Goal: Information Seeking & Learning: Learn about a topic

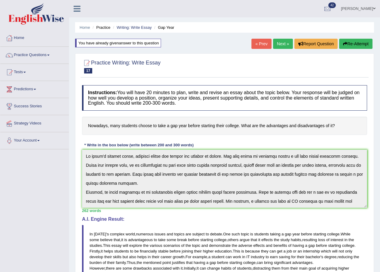
click at [352, 6] on link "Lokendra SHarma" at bounding box center [358, 8] width 44 height 16
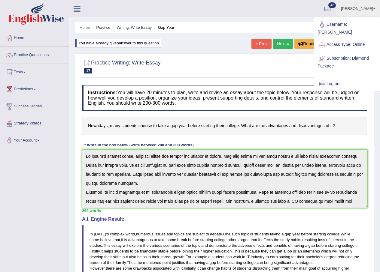
click at [371, 8] on link "Lokendra SHarma" at bounding box center [358, 8] width 44 height 16
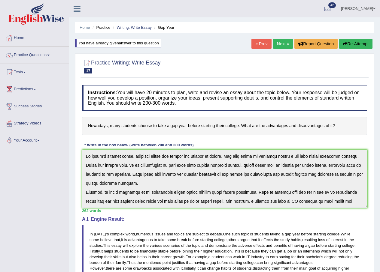
click at [374, 7] on span at bounding box center [374, 9] width 2 height 4
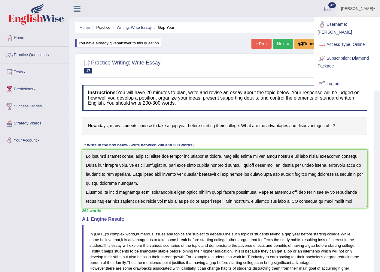
click at [327, 78] on link "Log out" at bounding box center [347, 84] width 65 height 14
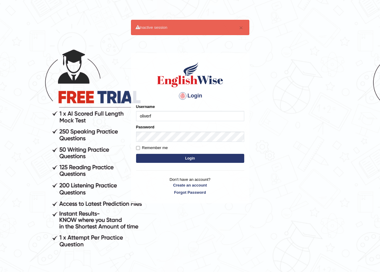
type input "oliverf"
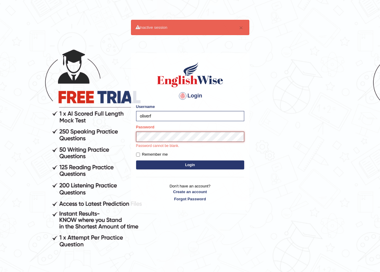
click at [136, 161] on button "Login" at bounding box center [190, 165] width 108 height 9
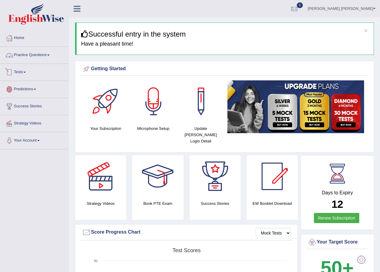
click at [47, 49] on link "Practice Questions" at bounding box center [34, 54] width 68 height 15
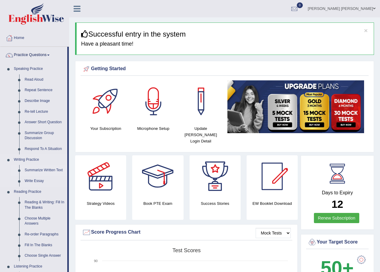
click at [50, 169] on link "Summarize Written Text" at bounding box center [44, 170] width 45 height 11
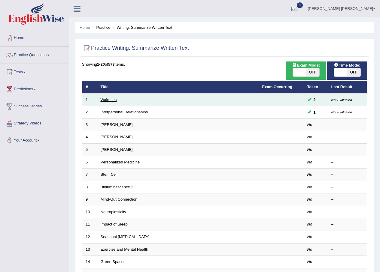
click at [112, 101] on link "Walruses" at bounding box center [109, 100] width 16 height 5
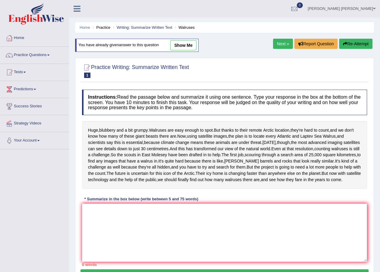
click at [275, 47] on link "Next »" at bounding box center [283, 44] width 20 height 10
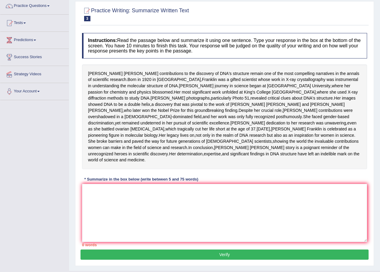
scroll to position [60, 0]
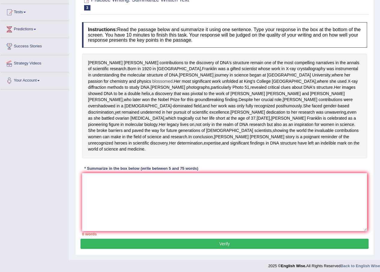
click at [173, 85] on span "blossomed" at bounding box center [162, 81] width 20 height 6
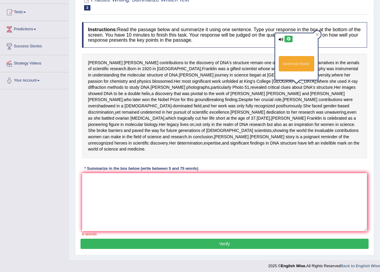
click at [290, 41] on icon at bounding box center [288, 39] width 5 height 4
click at [281, 41] on icon at bounding box center [281, 40] width 5 height 4
click at [281, 42] on div "word not found" at bounding box center [296, 56] width 43 height 47
click at [291, 37] on button at bounding box center [289, 39] width 8 height 7
click at [276, 109] on span "posthumously" at bounding box center [289, 106] width 26 height 6
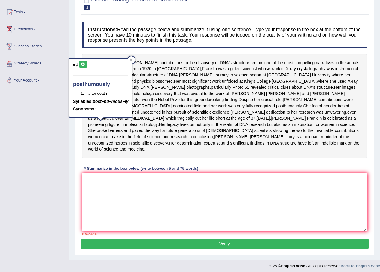
click at [84, 67] on button at bounding box center [83, 64] width 8 height 7
click at [161, 116] on span "undeterred" at bounding box center [150, 112] width 20 height 6
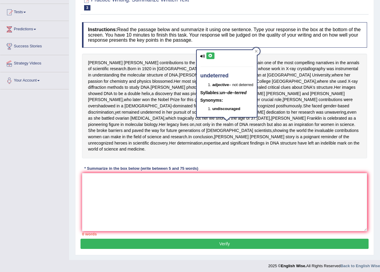
click at [208, 56] on icon at bounding box center [210, 56] width 5 height 4
click at [186, 116] on span "pursuit" at bounding box center [180, 112] width 13 height 6
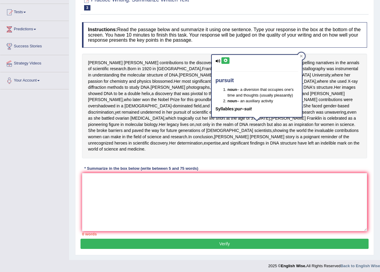
click at [222, 56] on div "pursuit noun – a diversion that occupies one's time and thoughts (usually pleas…" at bounding box center [257, 86] width 90 height 62
click at [223, 62] on icon at bounding box center [225, 61] width 5 height 4
click at [223, 62] on button at bounding box center [225, 60] width 8 height 7
click at [304, 56] on div at bounding box center [301, 56] width 7 height 7
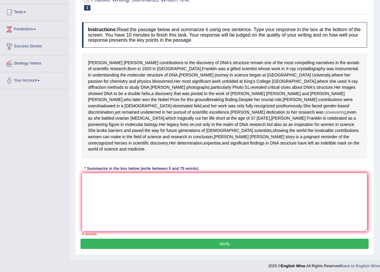
click at [325, 116] on span "unwavering" at bounding box center [336, 112] width 22 height 6
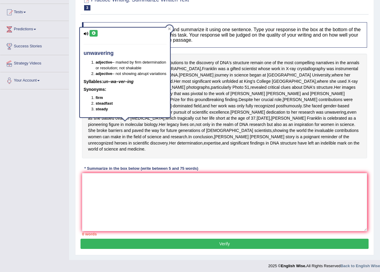
click at [92, 32] on icon at bounding box center [93, 34] width 5 height 4
click at [168, 27] on div at bounding box center [169, 28] width 7 height 7
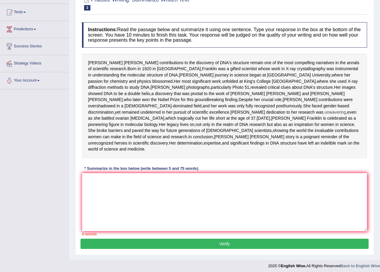
click at [325, 116] on span "unwavering" at bounding box center [336, 112] width 22 height 6
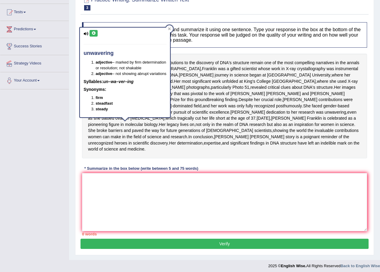
click at [96, 111] on b "steady" at bounding box center [102, 109] width 12 height 5
click at [100, 111] on b "steady" at bounding box center [102, 109] width 12 height 5
click at [140, 136] on div "Rosalind Franklin's contributions to the discovery of DNA's structure remain on…" at bounding box center [224, 106] width 285 height 105
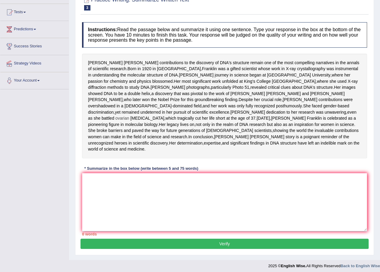
click at [129, 122] on span "ovarian" at bounding box center [122, 118] width 14 height 6
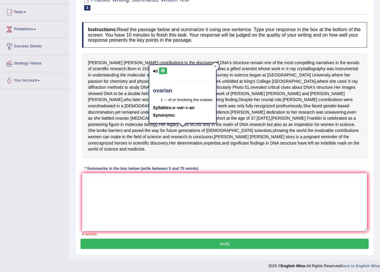
click at [166, 69] on button at bounding box center [163, 71] width 8 height 7
click at [191, 128] on div "ovarian – of or involving the ovaries Syllables: o–var–i–an Synonyms:" at bounding box center [183, 96] width 68 height 63
click at [164, 122] on span "[MEDICAL_DATA]" at bounding box center [147, 118] width 34 height 6
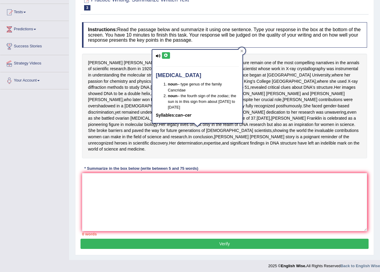
click at [165, 57] on icon at bounding box center [166, 56] width 5 height 4
click at [241, 51] on icon at bounding box center [241, 51] width 3 height 3
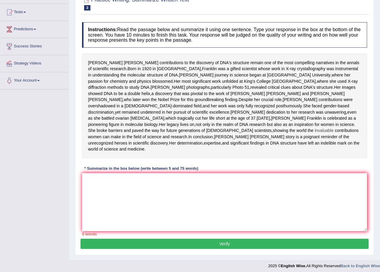
click at [315, 134] on span "invaluable" at bounding box center [324, 131] width 19 height 6
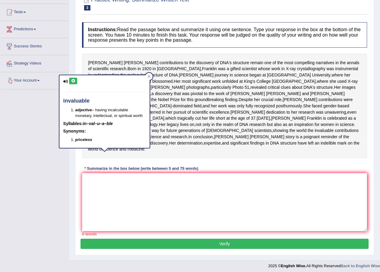
click at [74, 77] on div "invaluable adjective – having incalculable monetary, intellectual, or spiritual…" at bounding box center [104, 111] width 90 height 73
click at [72, 81] on icon at bounding box center [73, 81] width 5 height 4
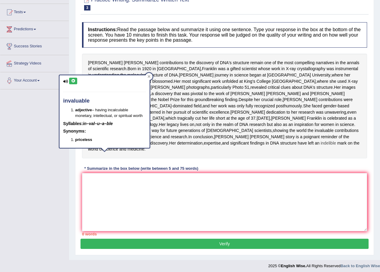
click at [321, 147] on span "indelible" at bounding box center [328, 143] width 15 height 6
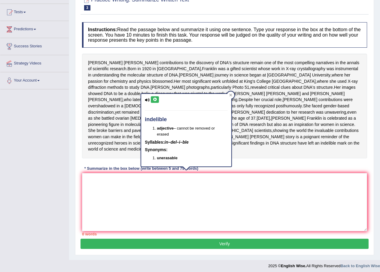
click at [154, 101] on icon at bounding box center [155, 100] width 5 height 4
click at [233, 97] on div at bounding box center [230, 95] width 7 height 7
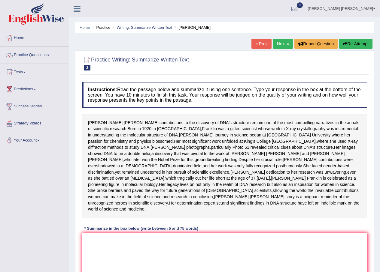
scroll to position [30, 0]
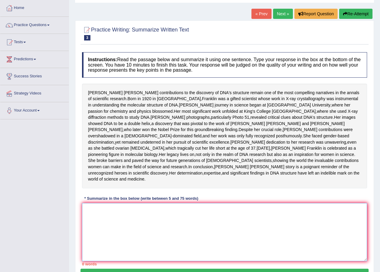
click at [146, 233] on textarea at bounding box center [224, 232] width 285 height 58
type textarea "t"
type textarea "h"
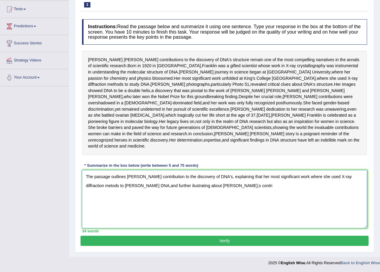
scroll to position [88, 0]
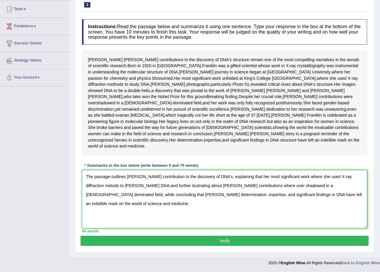
click at [111, 187] on textarea "The passage outlines Rosalind Franklin's contribution to the discovery of DNA's…" at bounding box center [224, 199] width 285 height 58
click at [255, 188] on textarea "The passage outlines Rosalind Franklin's contribution to the discovery of DNA's…" at bounding box center [224, 199] width 285 height 58
click at [148, 187] on textarea "The passage outlines Rosalind Franklin's contribution to the discovery of DNA's…" at bounding box center [224, 199] width 285 height 58
drag, startPoint x: 359, startPoint y: 197, endPoint x: 62, endPoint y: 166, distance: 298.1
click at [63, 165] on div "Toggle navigation Home Practice Questions Speaking Practice Read Aloud Repeat S…" at bounding box center [190, 103] width 380 height 333
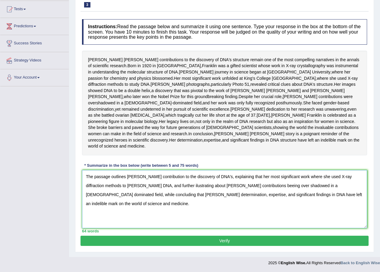
click at [199, 217] on textarea "The passage outlines Rosalind Franklin's contribution to the discovery of DNA's…" at bounding box center [224, 199] width 285 height 58
type textarea "The passage outlines Rosalind Franklin's contribution to the discovery of DNA's…"
click at [203, 242] on button "Verify" at bounding box center [225, 241] width 288 height 10
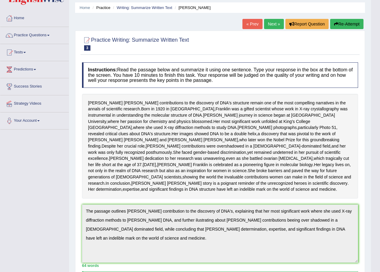
scroll to position [0, 0]
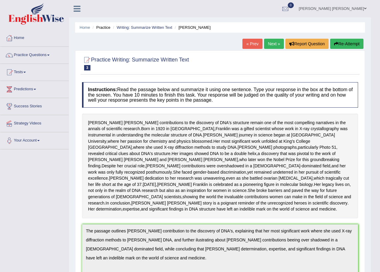
click at [353, 44] on button "Re-Attempt" at bounding box center [346, 44] width 33 height 10
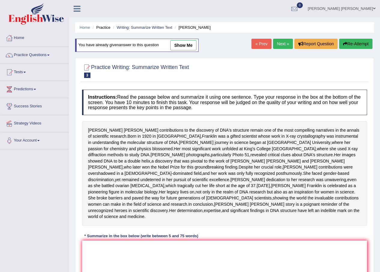
click at [225, 241] on textarea at bounding box center [224, 270] width 285 height 58
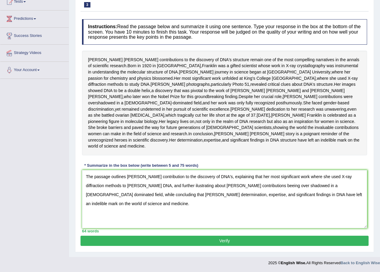
click at [136, 187] on textarea "The passage outlines Rosalind Franklin's contribution to the discovery of DNA's…" at bounding box center [224, 199] width 285 height 58
click at [260, 188] on textarea "The passage outlines Rosalind Franklin's contribution to the discovery of DNA's…" at bounding box center [224, 199] width 285 height 58
click at [201, 187] on textarea "The passage outlines Rosalind Franklin's contribution to the discovery of DNA's…" at bounding box center [224, 199] width 285 height 58
drag, startPoint x: 362, startPoint y: 196, endPoint x: 18, endPoint y: 133, distance: 350.0
click at [18, 133] on div "Toggle navigation Home Practice Questions Speaking Practice Read Aloud Repeat S…" at bounding box center [190, 99] width 380 height 340
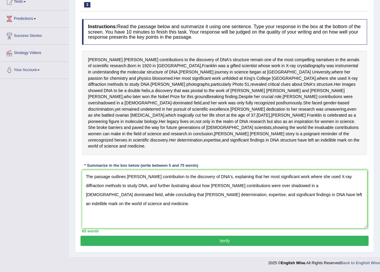
type textarea "The passage outlines Rosalind Franklin's contribution to the discovery of DNA's…"
click at [179, 244] on button "Verify" at bounding box center [225, 241] width 288 height 10
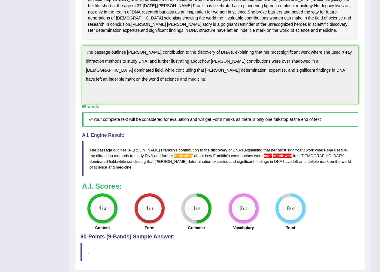
scroll to position [188, 0]
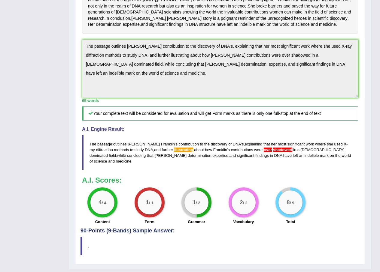
click at [205, 151] on div "Instructions: Read the passage below and summarize it using one sentence. Type …" at bounding box center [220, 61] width 279 height 334
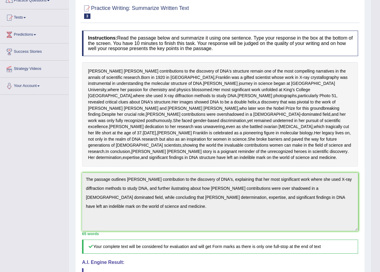
scroll to position [38, 0]
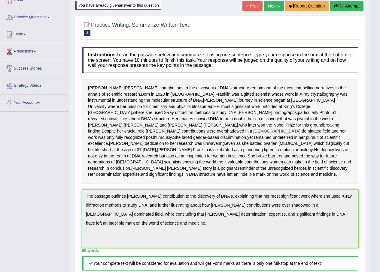
click at [253, 135] on span "male" at bounding box center [276, 131] width 47 height 6
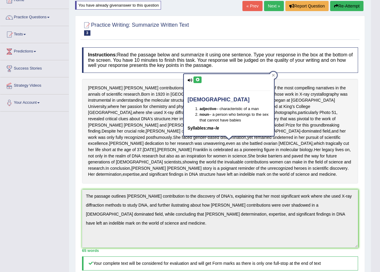
click at [181, 135] on span "contributions" at bounding box center [193, 131] width 24 height 6
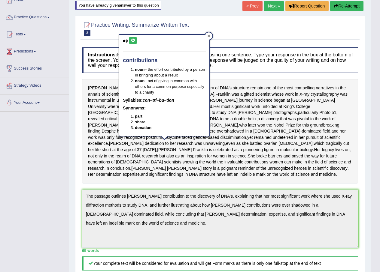
click at [206, 36] on div at bounding box center [208, 35] width 7 height 7
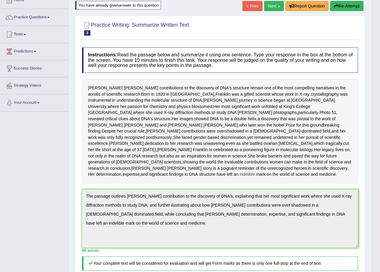
click at [239, 178] on span "indelible" at bounding box center [246, 175] width 15 height 6
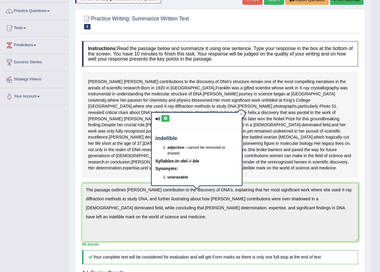
scroll to position [0, 0]
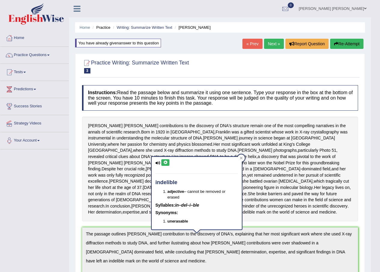
click at [361, 44] on button "Re-Attempt" at bounding box center [346, 44] width 33 height 10
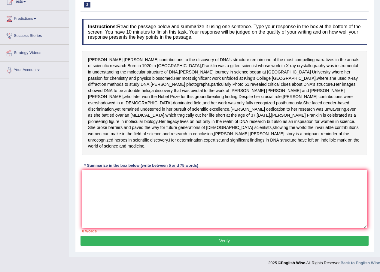
scroll to position [95, 0]
click at [182, 198] on textarea at bounding box center [224, 199] width 285 height 58
paste textarea "The passage outlines [PERSON_NAME] contribution to the discovery of DNA's, expl…"
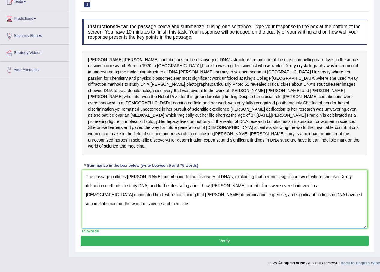
click at [276, 188] on textarea "The passage outlines [PERSON_NAME] contribution to the discovery of DNA's, expl…" at bounding box center [224, 199] width 285 height 58
type textarea "The passage outlines Rosalind Franklin's contribution to the discovery of DNA's…"
click at [219, 248] on div "Practice Writing: Summarize Written Text 3 Rosalid Franklin Instructions: Read …" at bounding box center [224, 119] width 299 height 265
click at [216, 254] on div "Home Practice Writing: Summarize Written Text Rosalid Franklin You have already…" at bounding box center [224, 93] width 311 height 328
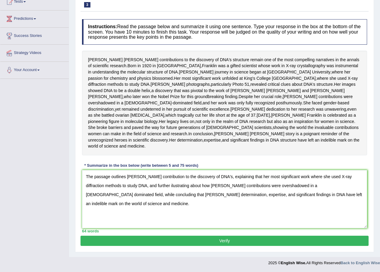
click at [218, 239] on button "Verify" at bounding box center [225, 241] width 288 height 10
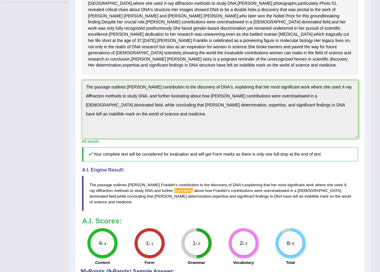
scroll to position [150, 0]
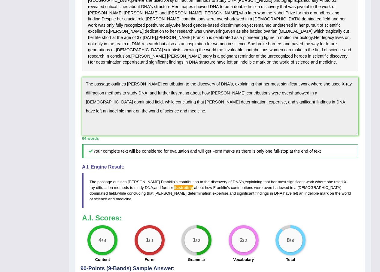
click at [57, 106] on div "Toggle navigation Home Practice Questions Speaking Practice Read Aloud Repeat S…" at bounding box center [185, 85] width 371 height 470
click at [58, 105] on div "Toggle navigation Home Practice Questions Speaking Practice Read Aloud Repeat S…" at bounding box center [185, 85] width 371 height 470
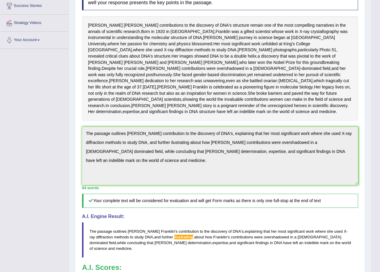
scroll to position [0, 0]
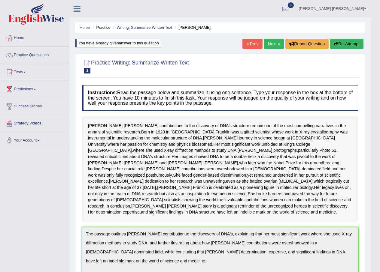
click at [357, 49] on div "« Prev Next » Report Question Re-Attempt" at bounding box center [303, 45] width 123 height 12
click at [353, 44] on button "Re-Attempt" at bounding box center [346, 44] width 33 height 10
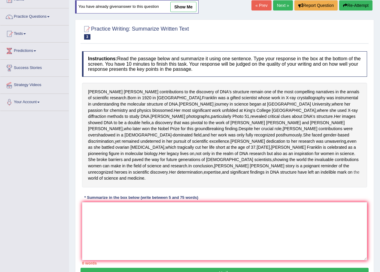
scroll to position [60, 0]
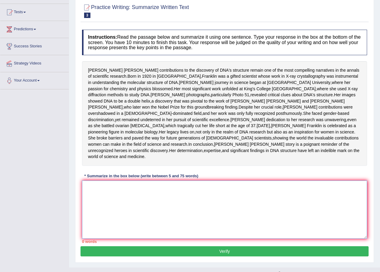
click at [193, 219] on textarea at bounding box center [224, 210] width 285 height 58
paste textarea "The passage outlines [PERSON_NAME] contribution to the discovery of DNA's, expl…"
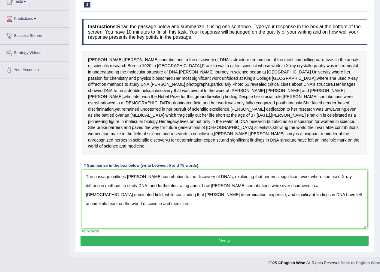
scroll to position [90, 0]
click at [170, 193] on textarea "The passage outlines [PERSON_NAME] contribution to the discovery of DNA's, expl…" at bounding box center [224, 199] width 285 height 58
click at [174, 193] on textarea "The passage outlines [PERSON_NAME] contribution to the discovery of DNA's, expl…" at bounding box center [224, 199] width 285 height 58
type textarea "The passage outlines [PERSON_NAME] contribution to the discovery of DNA's, expl…"
click at [182, 245] on button "Verify" at bounding box center [225, 241] width 288 height 10
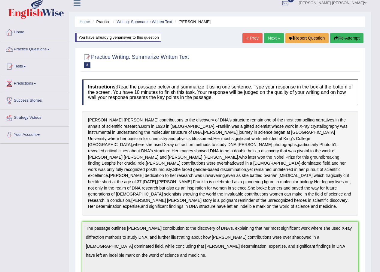
scroll to position [0, 0]
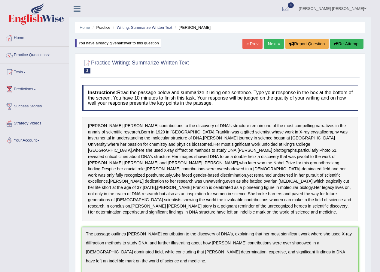
click at [343, 44] on button "Re-Attempt" at bounding box center [346, 44] width 33 height 10
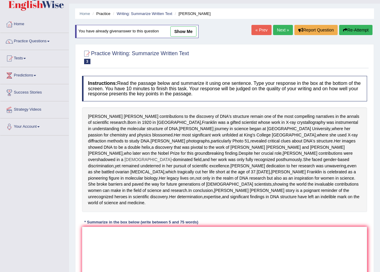
scroll to position [95, 0]
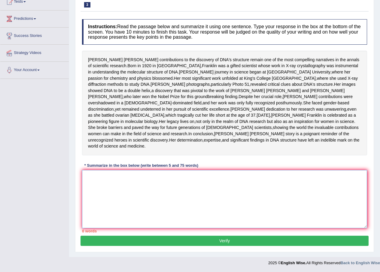
click at [223, 175] on textarea at bounding box center [224, 199] width 285 height 58
paste textarea "The passage outlines [PERSON_NAME] contribution to the discovery of DNA's, expl…"
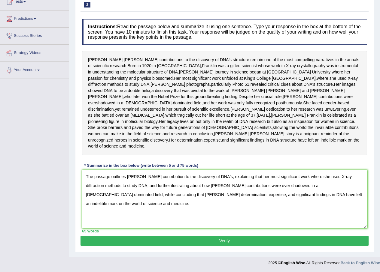
click at [275, 186] on textarea "The passage outlines [PERSON_NAME] contribution to the discovery of DNA's, expl…" at bounding box center [224, 199] width 285 height 58
click at [171, 185] on textarea "The passage outlines [PERSON_NAME] contribution to the discovery of DNA's, expl…" at bounding box center [224, 199] width 285 height 58
type textarea "The passage outlines [PERSON_NAME] contribution to the discovery of DNA's, expl…"
click at [170, 239] on button "Verify" at bounding box center [225, 241] width 288 height 10
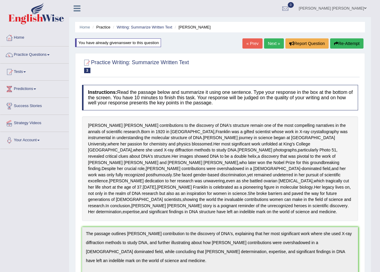
scroll to position [0, 0]
click at [272, 46] on link "Next »" at bounding box center [274, 44] width 20 height 10
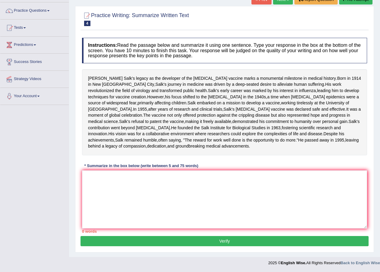
scroll to position [60, 0]
click at [159, 208] on textarea at bounding box center [224, 200] width 285 height 58
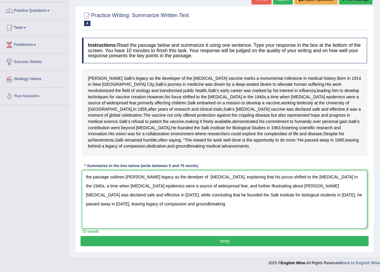
click at [162, 223] on textarea "the passage outlines [PERSON_NAME] legacy as the develper of [MEDICAL_DATA], ex…" at bounding box center [224, 200] width 285 height 58
click at [186, 193] on textarea "the passage outlines [PERSON_NAME] legacy as the develper of [MEDICAL_DATA], ex…" at bounding box center [224, 200] width 285 height 58
click at [201, 194] on textarea "the passage outlines [PERSON_NAME] legacy as the developer of [MEDICAL_DATA], e…" at bounding box center [224, 200] width 285 height 58
click at [269, 187] on textarea "the passage outlines [PERSON_NAME] legacy as the developer of the [MEDICAL_DATA…" at bounding box center [224, 200] width 285 height 58
drag, startPoint x: 156, startPoint y: 221, endPoint x: 59, endPoint y: 192, distance: 100.9
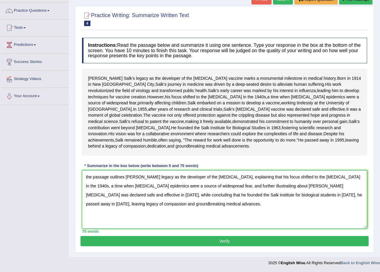
click at [59, 192] on div "Toggle navigation Home Practice Questions Speaking Practice Read Aloud Repeat S…" at bounding box center [190, 113] width 380 height 314
click at [134, 217] on textarea "the passage outlines [PERSON_NAME] legacy as the developer of the [MEDICAL_DATA…" at bounding box center [224, 200] width 285 height 58
type textarea "the passage outlines [PERSON_NAME] legacy as the developer of the [MEDICAL_DATA…"
click at [149, 247] on button "Verify" at bounding box center [225, 241] width 288 height 10
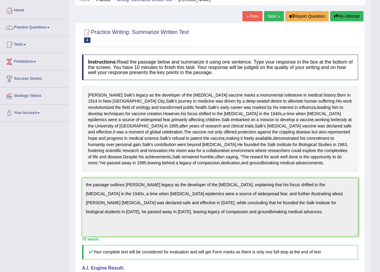
scroll to position [0, 0]
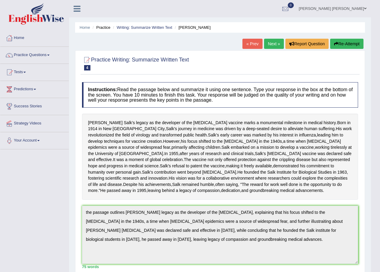
click at [337, 47] on button "Re-Attempt" at bounding box center [346, 44] width 33 height 10
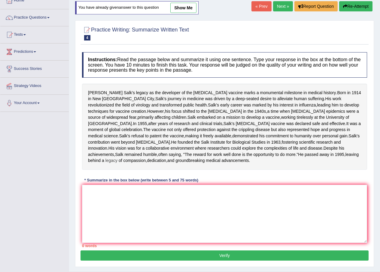
scroll to position [83, 0]
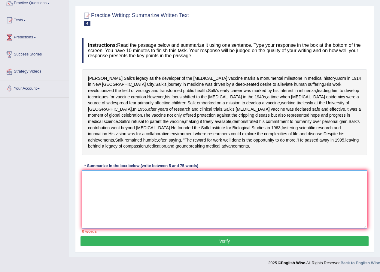
click at [134, 177] on textarea at bounding box center [224, 200] width 285 height 58
paste textarea "the passage outlines [PERSON_NAME] legacy as the developer of the [MEDICAL_DATA…"
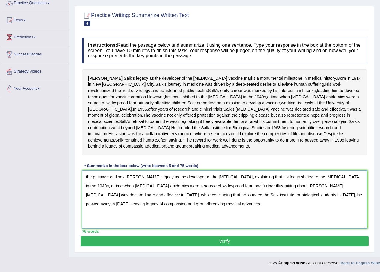
click at [88, 177] on textarea "the passage outlines [PERSON_NAME] legacy as the developer of the [MEDICAL_DATA…" at bounding box center [224, 200] width 285 height 58
click at [234, 185] on textarea "The passage outlines [PERSON_NAME] legacy as the developer of the [MEDICAL_DATA…" at bounding box center [224, 200] width 285 height 58
drag, startPoint x: 156, startPoint y: 206, endPoint x: 54, endPoint y: 146, distance: 117.7
click at [54, 146] on div "Toggle navigation Home Practice Questions Speaking Practice Read Aloud Repeat S…" at bounding box center [190, 108] width 380 height 321
click at [225, 210] on textarea "The passage outlines [PERSON_NAME] legacy as the developer of the [MEDICAL_DATA…" at bounding box center [224, 200] width 285 height 58
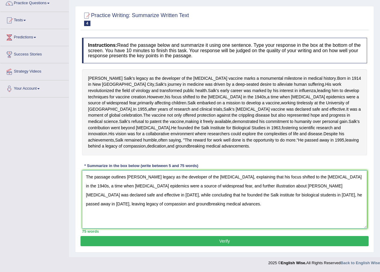
type textarea "The passage outlines [PERSON_NAME] legacy as the developer of the [MEDICAL_DATA…"
click at [230, 245] on button "Verify" at bounding box center [225, 241] width 288 height 10
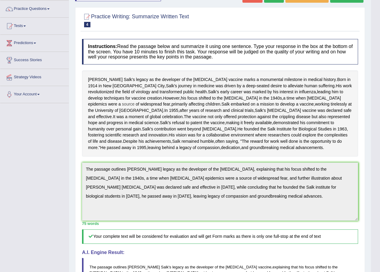
scroll to position [0, 0]
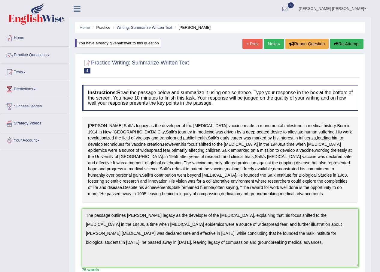
click at [342, 43] on button "Re-Attempt" at bounding box center [346, 44] width 33 height 10
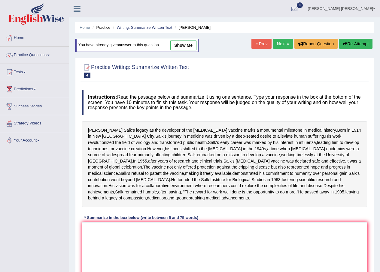
click at [181, 47] on link "show me" at bounding box center [183, 45] width 26 height 10
type textarea "The passage outlines [PERSON_NAME] legacy as the developer of the [MEDICAL_DATA…"
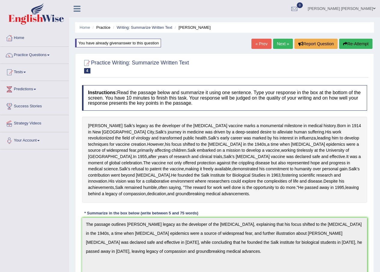
click at [280, 44] on link "Next »" at bounding box center [283, 44] width 20 height 10
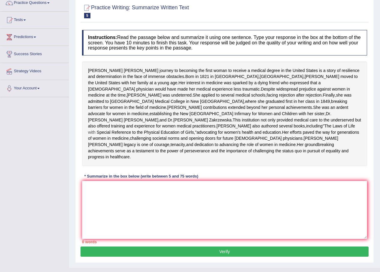
scroll to position [60, 0]
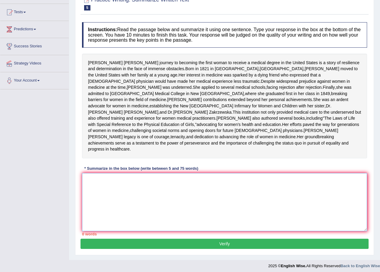
click at [196, 215] on textarea at bounding box center [224, 202] width 285 height 58
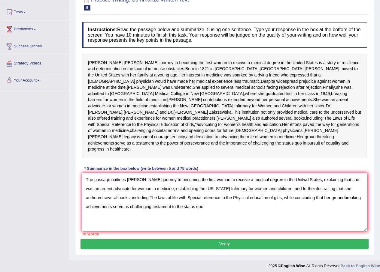
drag, startPoint x: 165, startPoint y: 212, endPoint x: 184, endPoint y: 214, distance: 19.3
click at [184, 214] on textarea "The passage outlines Eliabeth Blackwell's journey to becoming the first woman t…" at bounding box center [224, 202] width 285 height 58
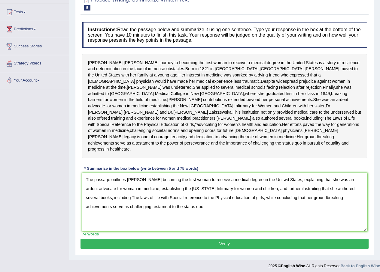
click at [289, 213] on textarea "The passage outlines Eliabeth Blackwell's becoming the first woman to receive a…" at bounding box center [224, 202] width 285 height 58
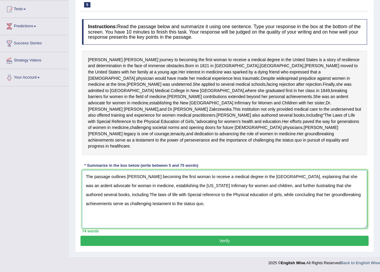
scroll to position [94, 0]
drag, startPoint x: 216, startPoint y: 207, endPoint x: 35, endPoint y: 176, distance: 184.0
click at [35, 176] on div "Toggle navigation Home Practice Questions Speaking Practice Read Aloud Repeat S…" at bounding box center [190, 103] width 380 height 333
click at [242, 207] on textarea "The passage outlines [PERSON_NAME] becoming the first woman to receive a medica…" at bounding box center [224, 199] width 285 height 58
type textarea "The passage outlines [PERSON_NAME] becoming the first woman to receive a medica…"
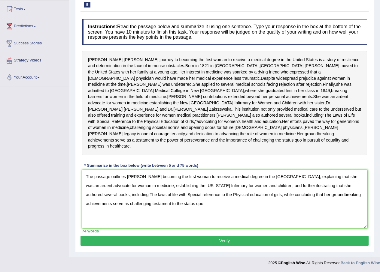
click at [224, 237] on button "Verify" at bounding box center [225, 241] width 288 height 10
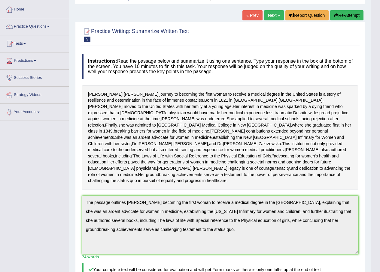
scroll to position [0, 0]
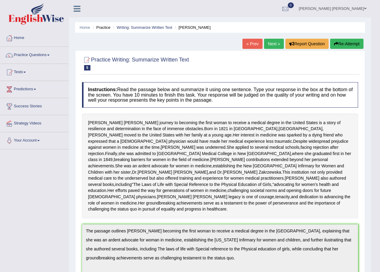
click at [338, 45] on button "Re-Attempt" at bounding box center [346, 44] width 33 height 10
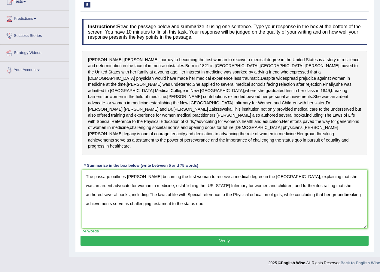
click at [132, 179] on textarea "The passage outlines [PERSON_NAME] becoming the first woman to receive a medica…" at bounding box center [224, 199] width 285 height 58
click at [297, 187] on textarea "The passage outlines [PERSON_NAME] becoming the first woman to receive a medica…" at bounding box center [224, 199] width 285 height 58
type textarea "The passage outlines [PERSON_NAME] becoming the first woman to receive a medica…"
click at [268, 239] on button "Verify" at bounding box center [225, 241] width 288 height 10
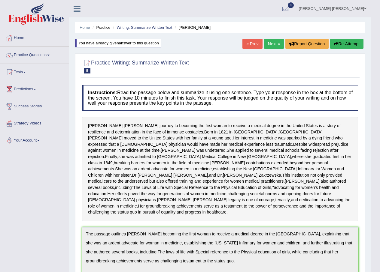
click at [348, 46] on button "Re-Attempt" at bounding box center [346, 44] width 33 height 10
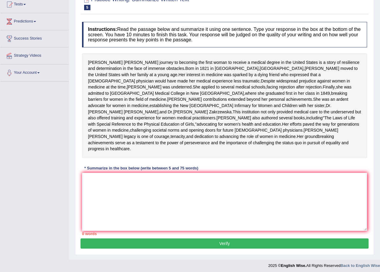
scroll to position [101, 0]
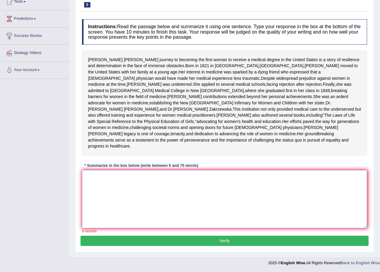
click at [150, 204] on textarea at bounding box center [224, 199] width 285 height 58
paste textarea "The passage outlines Eliabeth Blackwell's becoming the first woman to receive a…"
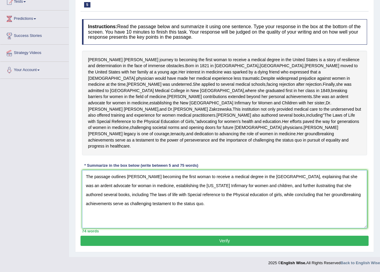
click at [134, 180] on textarea "The passage outlines Eliabeth Blackwell's becoming the first woman to receive a…" at bounding box center [224, 199] width 285 height 58
click at [299, 184] on textarea "The passage outlines Elizabeth Blackwell's becoming the first woman to receive …" at bounding box center [224, 199] width 285 height 58
click at [310, 187] on textarea "The passage outlines Elizabeth Blackwell's becoming the first woman to receive …" at bounding box center [224, 199] width 285 height 58
type textarea "The passage outlines Elizabeth Blackwell's becoming the first woman to receive …"
click at [236, 235] on div "Instructions: Read the passage below and summarize it using one sentence. Type …" at bounding box center [225, 126] width 288 height 220
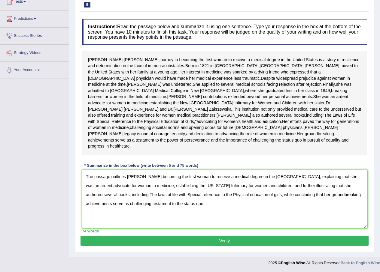
click at [237, 246] on button "Verify" at bounding box center [225, 241] width 288 height 10
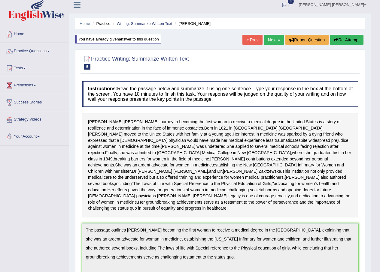
scroll to position [0, 0]
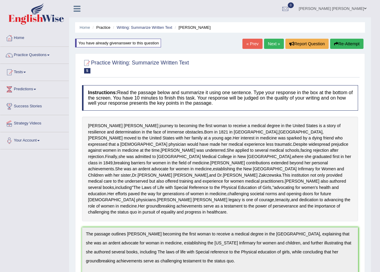
click at [265, 47] on link "Next »" at bounding box center [274, 44] width 20 height 10
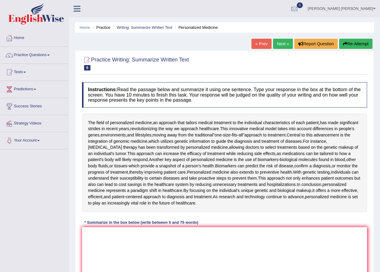
scroll to position [30, 0]
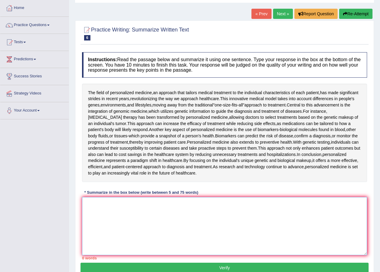
click at [140, 200] on textarea at bounding box center [224, 226] width 285 height 58
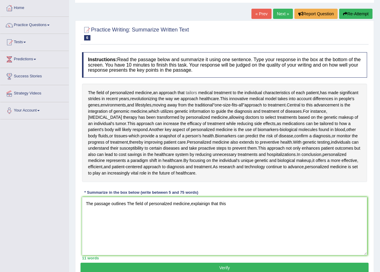
click at [190, 91] on span "tailors" at bounding box center [191, 93] width 11 height 6
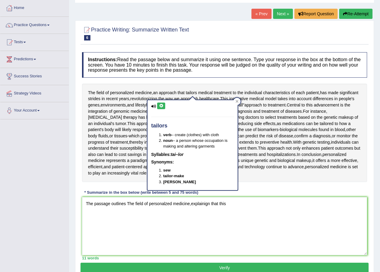
click at [187, 91] on div "The field of personalized medicine , an approach that tailors medical treatment…" at bounding box center [224, 133] width 285 height 99
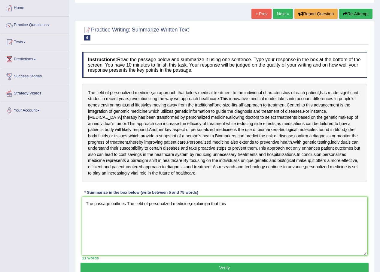
drag, startPoint x: 187, startPoint y: 91, endPoint x: 216, endPoint y: 92, distance: 29.5
click at [216, 91] on div "The field of personalized medicine , an approach that tailors medical treatment…" at bounding box center [224, 133] width 285 height 99
drag, startPoint x: 233, startPoint y: 93, endPoint x: 168, endPoint y: 92, distance: 65.5
click at [168, 92] on div "The field of personalized medicine , an approach that tailors medical treatment…" at bounding box center [224, 133] width 285 height 99
click at [244, 208] on textarea "The passage outlines The field of personalzed medicine,explainign that this" at bounding box center [224, 226] width 285 height 58
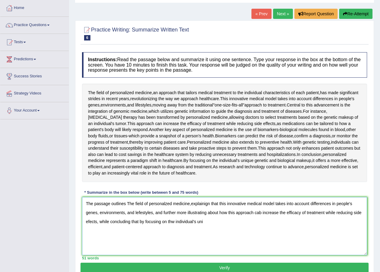
type textarea "The passage outlines The field of personalzed medicine,explainign that this inn…"
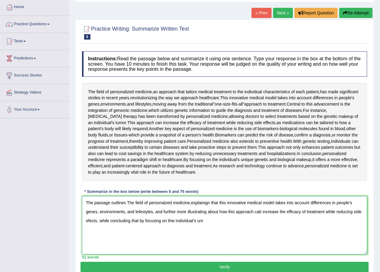
click at [224, 220] on textarea "The passage outlines The field of personalzed medicine,explainign that this inn…" at bounding box center [224, 225] width 285 height 58
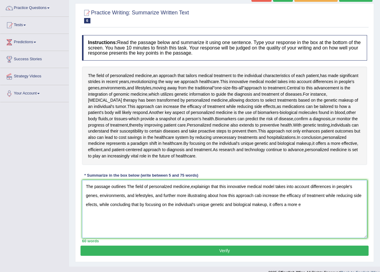
scroll to position [57, 0]
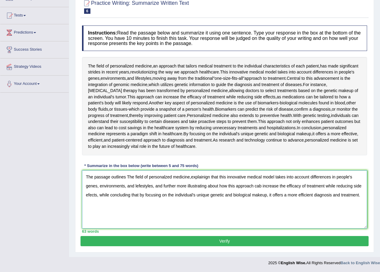
click at [262, 192] on textarea "The passage outlines The field of personalzed medicine,explainign that this inn…" at bounding box center [224, 200] width 285 height 58
click at [261, 186] on textarea "The passage outlines The field of personalzed medicine,explainign that this inn…" at bounding box center [224, 200] width 285 height 58
click at [333, 186] on textarea "The passage outlines The field of personalzed medicine,explainign that this inn…" at bounding box center [224, 200] width 285 height 58
click at [163, 186] on textarea "The passage outlines The field of personalzed medicine,explainign that this inn…" at bounding box center [224, 200] width 285 height 58
drag, startPoint x: 362, startPoint y: 193, endPoint x: 16, endPoint y: 170, distance: 346.9
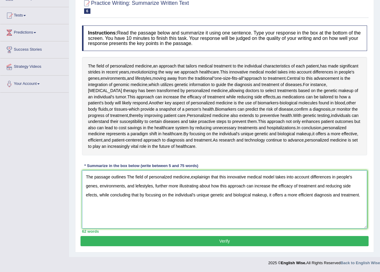
click at [16, 170] on div "Toggle navigation Home Practice Questions Speaking Practice Read Aloud Repeat S…" at bounding box center [190, 106] width 380 height 326
type textarea "The passage outlines The field of personalzed medicine,explainign that this inn…"
click at [254, 241] on button "Verify" at bounding box center [225, 241] width 288 height 10
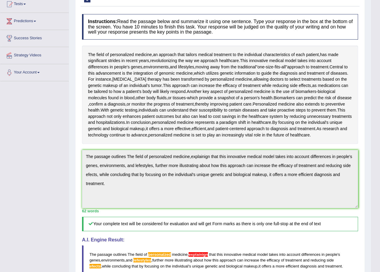
scroll to position [4, 0]
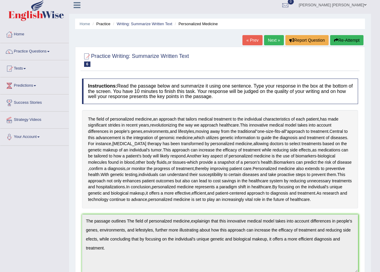
click at [345, 42] on button "Re-Attempt" at bounding box center [346, 40] width 33 height 10
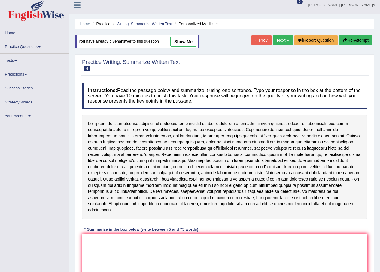
scroll to position [4, 0]
click at [136, 234] on textarea at bounding box center [224, 263] width 285 height 58
paste textarea "The passage outlines The field of personalzed medicine,explainign that this inn…"
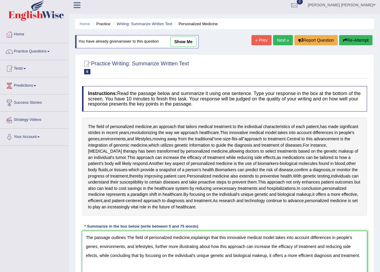
click at [165, 237] on textarea "The passage outlines The field of personalzed medicine,explainign that this inn…" at bounding box center [224, 260] width 285 height 58
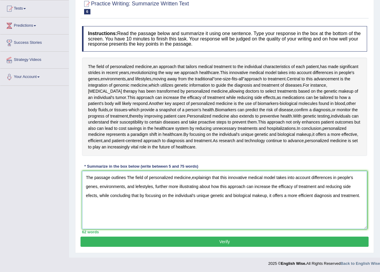
scroll to position [64, 0]
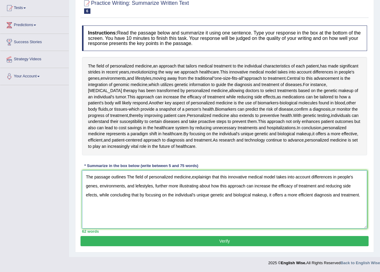
click at [139, 189] on textarea "The passage outlines The field of personalized medicine,explainign that this in…" at bounding box center [224, 200] width 285 height 58
click at [315, 186] on textarea "The passage outlines The field of personalized medicine,explainign that this in…" at bounding box center [224, 200] width 285 height 58
type textarea "The passage outlines The field of personalized medicine,explainign that this in…"
click at [285, 236] on div "Instructions: Read the passage below and summarize it using one sentence. Type …" at bounding box center [225, 130] width 288 height 214
click at [286, 240] on button "Verify" at bounding box center [225, 241] width 288 height 10
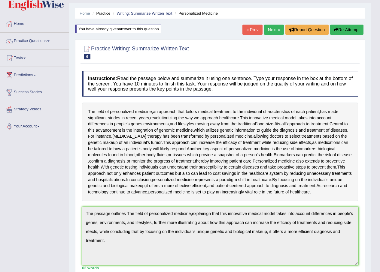
scroll to position [0, 0]
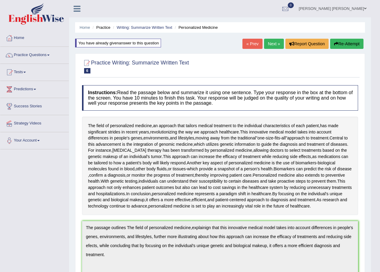
click at [358, 9] on link "[PERSON_NAME] [PERSON_NAME]" at bounding box center [332, 8] width 77 height 16
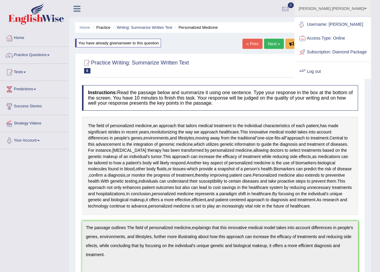
click at [334, 78] on link "Log out" at bounding box center [332, 72] width 75 height 14
